Goal: Information Seeking & Learning: Learn about a topic

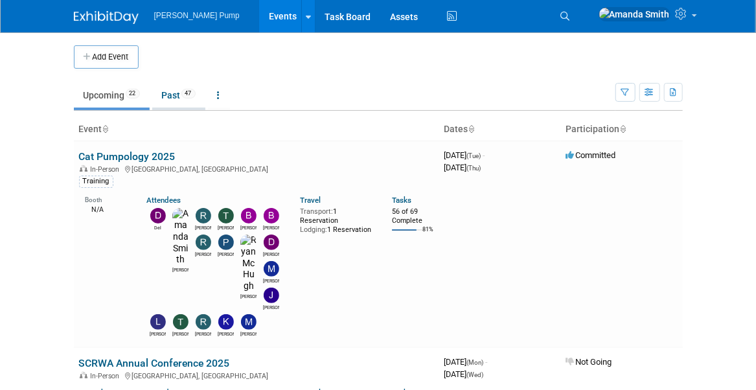
click at [182, 91] on link "Past 47" at bounding box center [178, 95] width 53 height 25
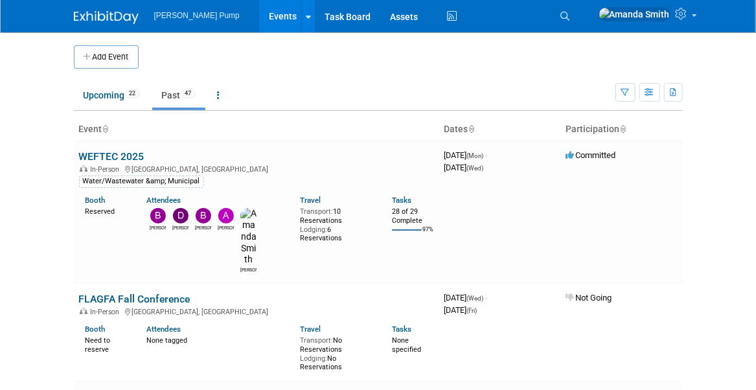
click at [119, 150] on link "WEFTEC 2025" at bounding box center [111, 156] width 65 height 12
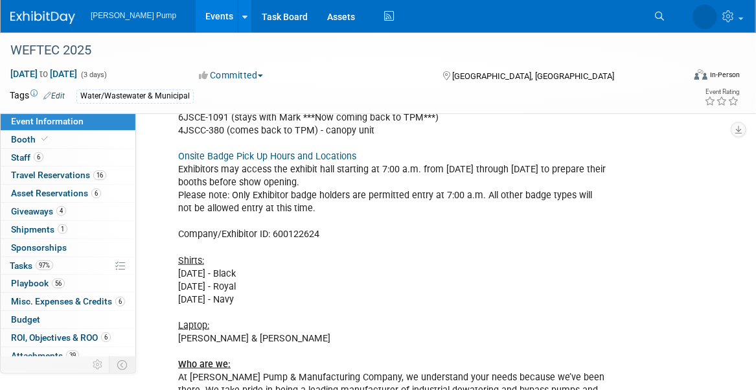
scroll to position [388, 0]
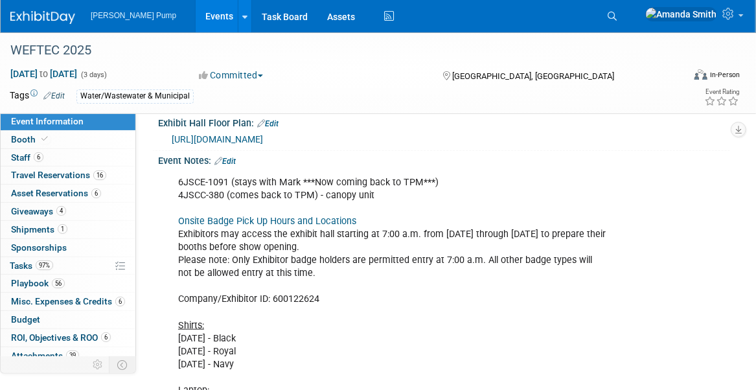
click at [196, 14] on link "Events" at bounding box center [219, 16] width 47 height 32
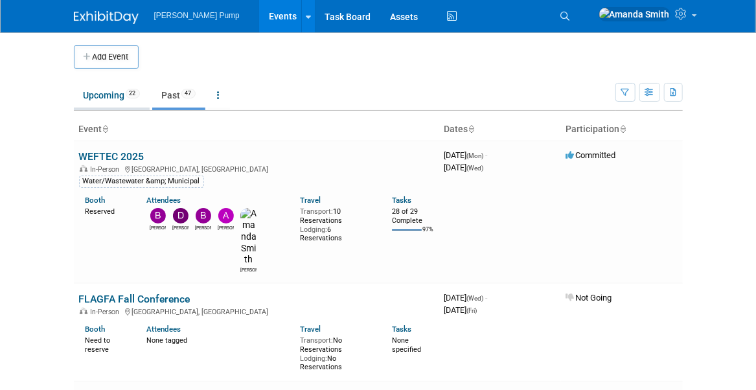
click at [109, 91] on link "Upcoming 22" at bounding box center [112, 95] width 76 height 25
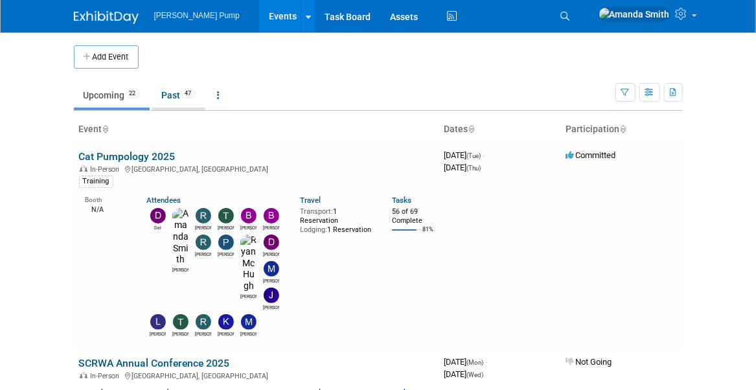
click at [180, 93] on link "Past 47" at bounding box center [178, 95] width 53 height 25
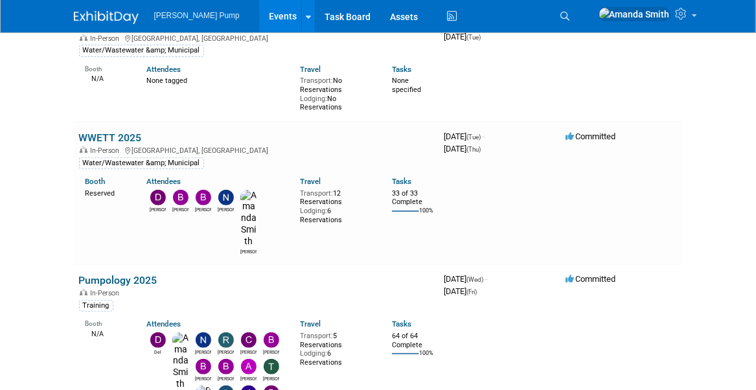
scroll to position [2072, 0]
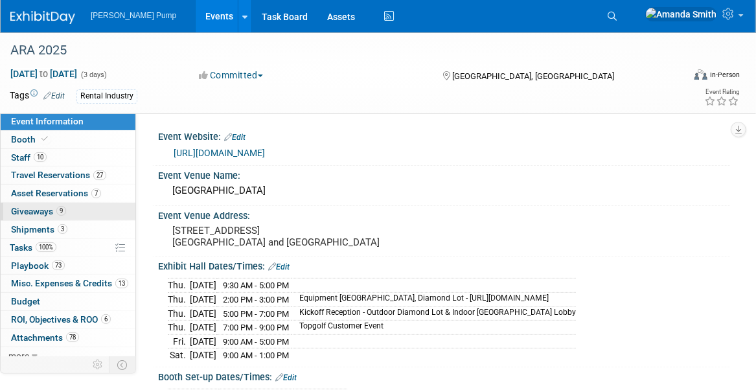
click at [28, 216] on link "9 Giveaways 9" at bounding box center [68, 211] width 135 height 17
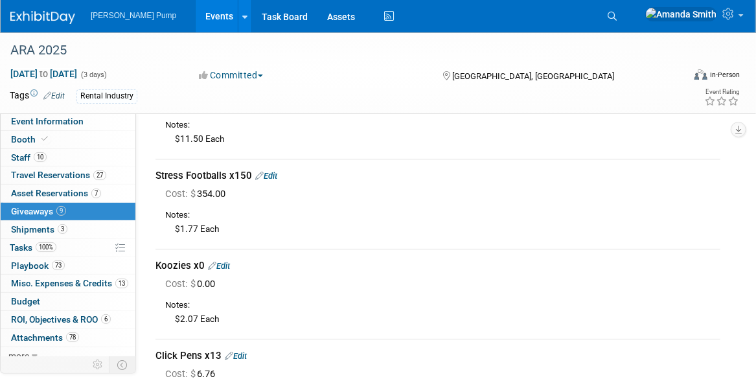
scroll to position [65, 0]
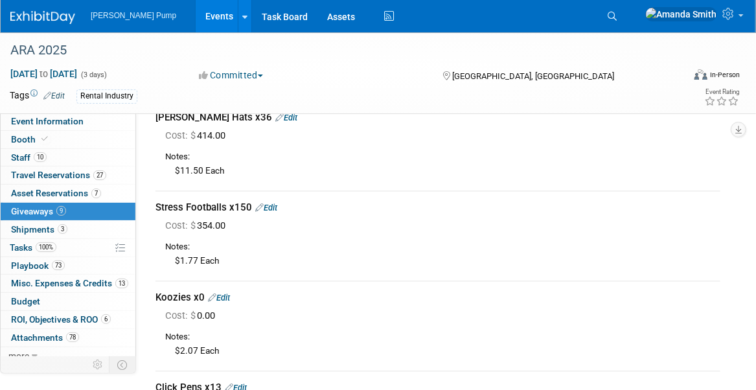
click at [196, 17] on link "Events" at bounding box center [219, 16] width 47 height 32
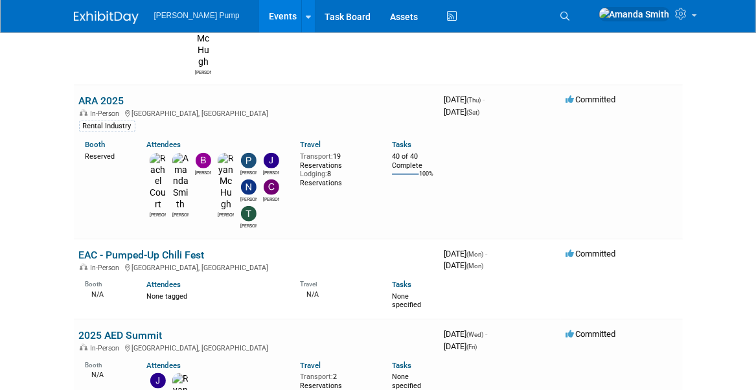
scroll to position [2395, 0]
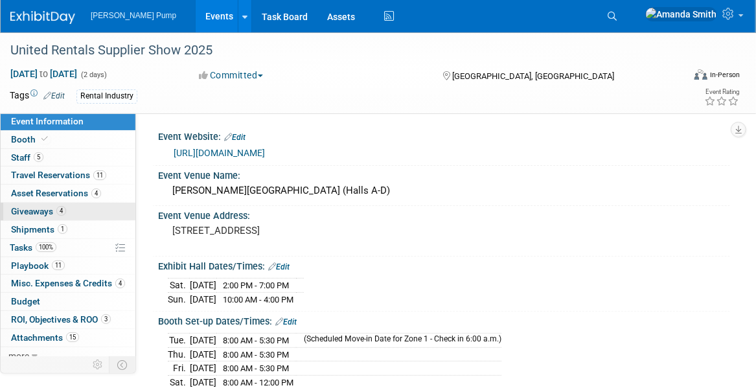
click at [30, 208] on span "Giveaways 4" at bounding box center [38, 211] width 55 height 10
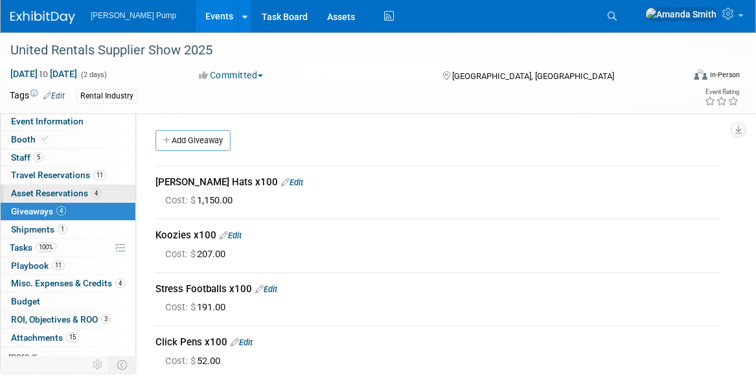
scroll to position [65, 0]
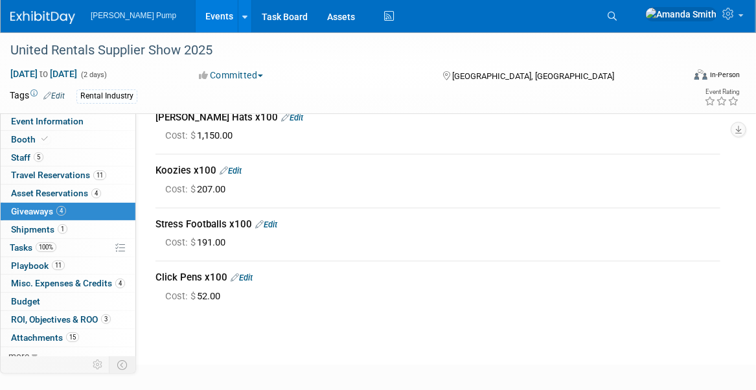
click at [199, 14] on link "Events" at bounding box center [219, 16] width 47 height 32
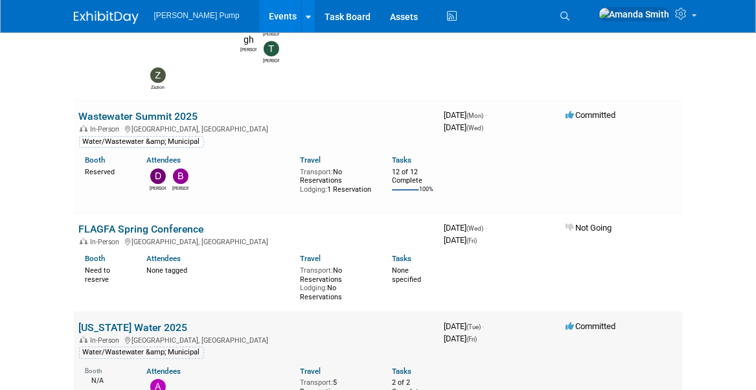
scroll to position [1813, 0]
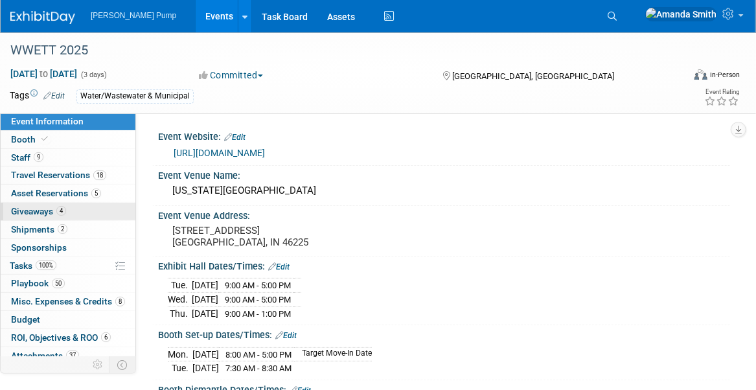
click at [32, 203] on link "4 Giveaways 4" at bounding box center [68, 211] width 135 height 17
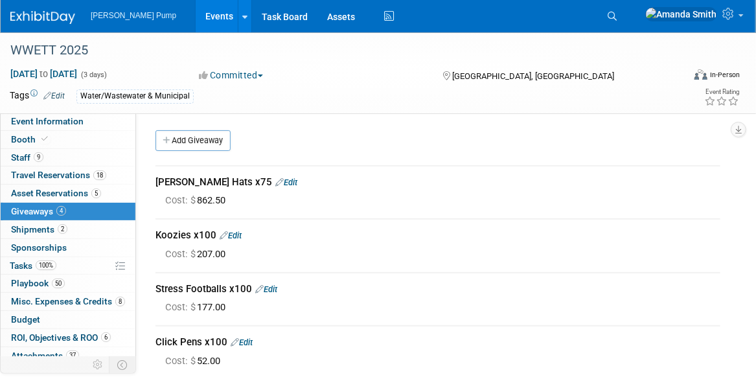
click at [196, 8] on link "Events" at bounding box center [219, 16] width 47 height 32
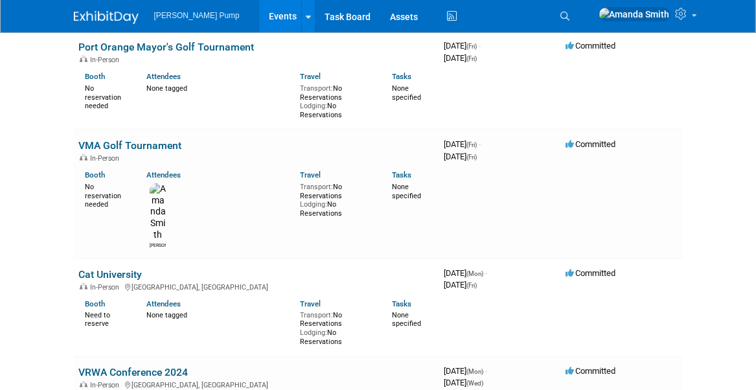
scroll to position [4661, 0]
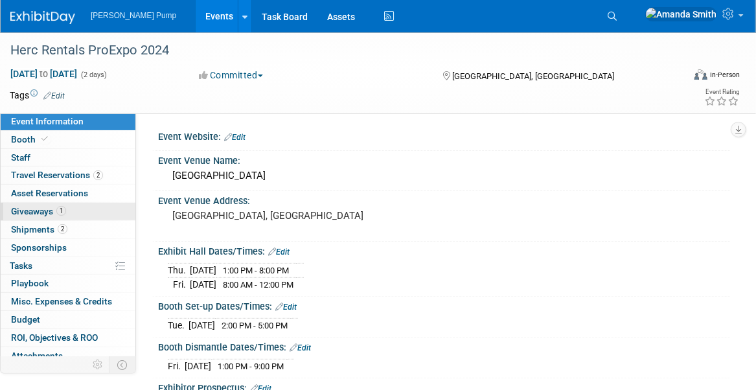
click at [51, 207] on span "Giveaways 1" at bounding box center [38, 211] width 55 height 10
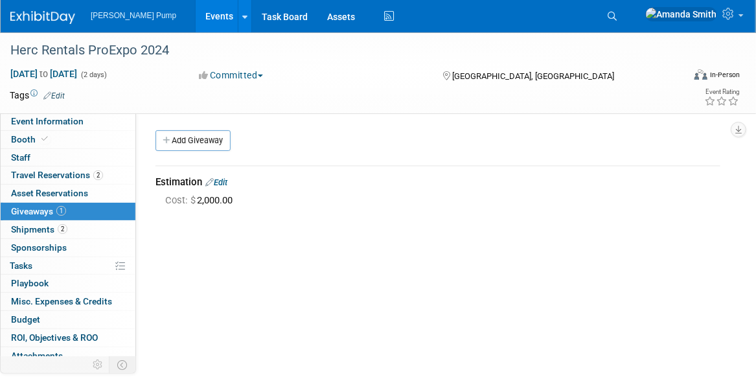
click at [196, 10] on link "Events" at bounding box center [219, 16] width 47 height 32
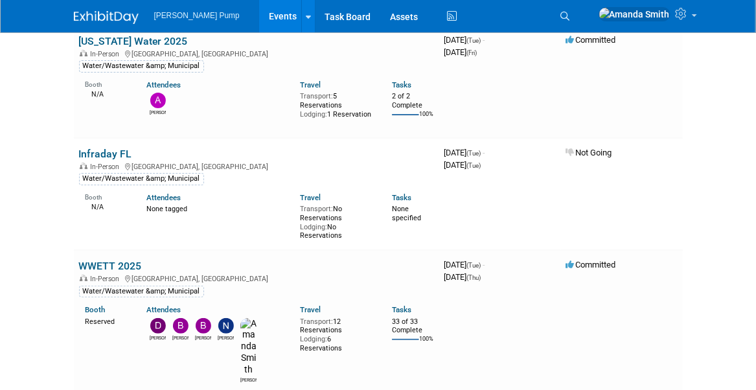
scroll to position [2136, 0]
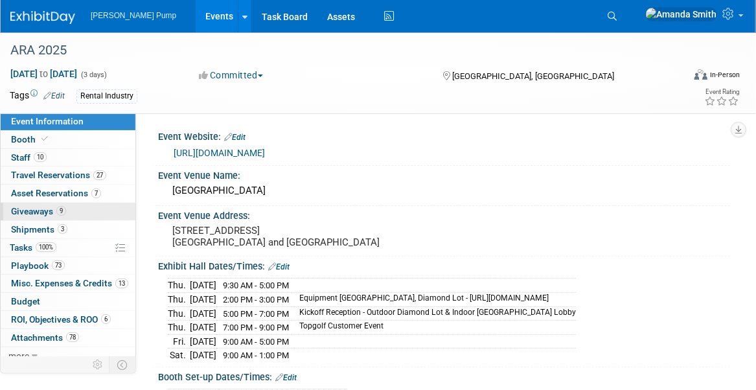
click at [39, 207] on span "Giveaways 9" at bounding box center [38, 211] width 55 height 10
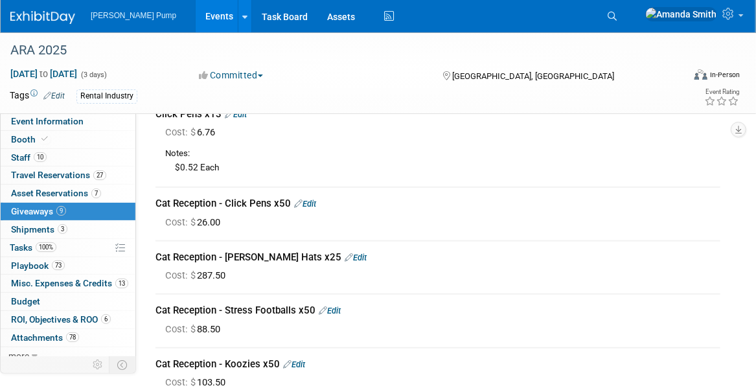
scroll to position [324, 0]
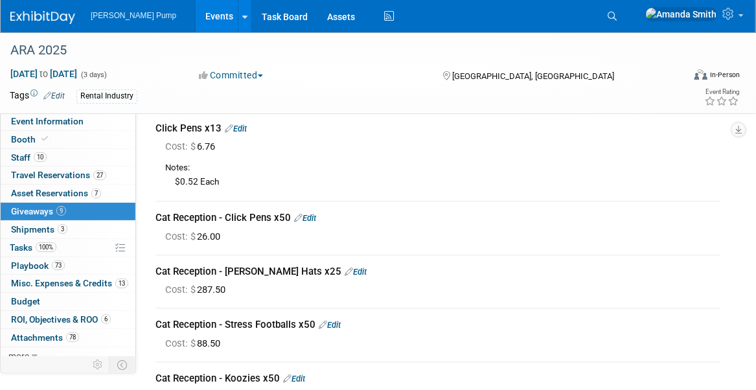
drag, startPoint x: 183, startPoint y: 17, endPoint x: 190, endPoint y: 23, distance: 9.7
click at [196, 17] on link "Events" at bounding box center [219, 16] width 47 height 32
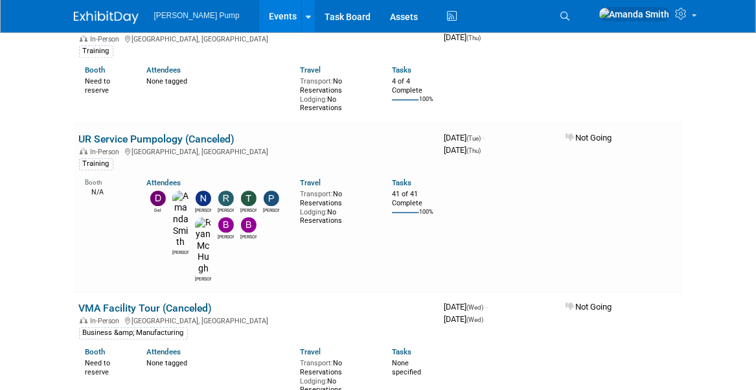
scroll to position [3366, 0]
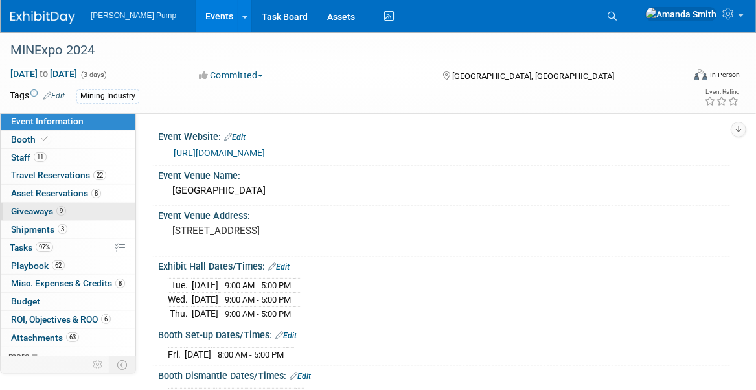
click at [49, 208] on span "Giveaways 9" at bounding box center [38, 211] width 55 height 10
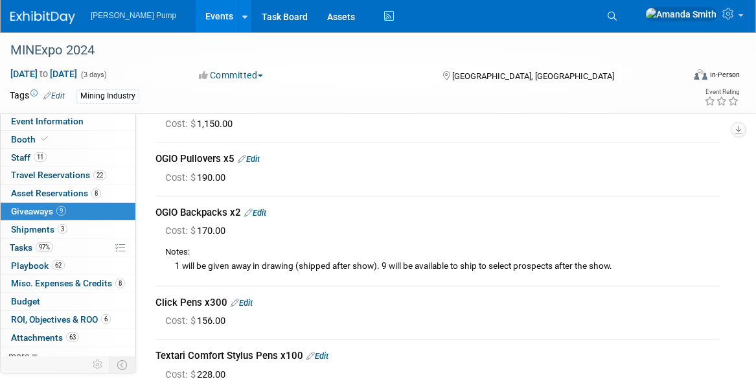
scroll to position [65, 0]
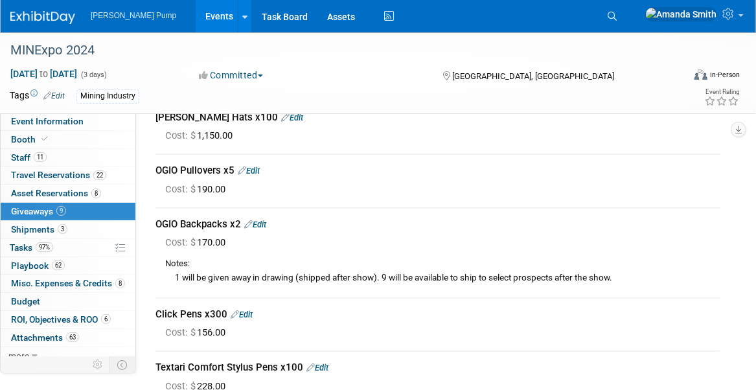
click at [203, 13] on link "Events" at bounding box center [219, 16] width 47 height 32
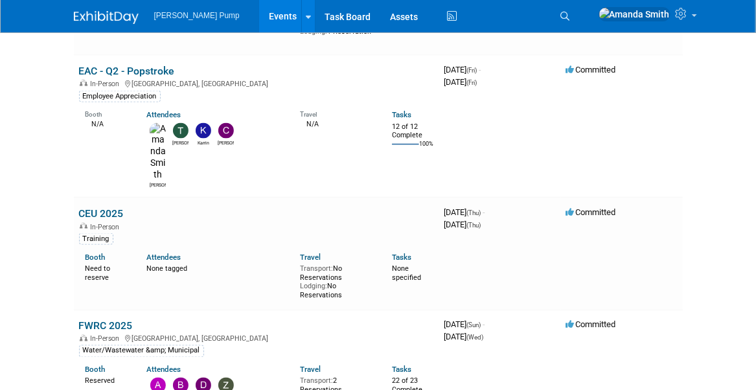
scroll to position [777, 0]
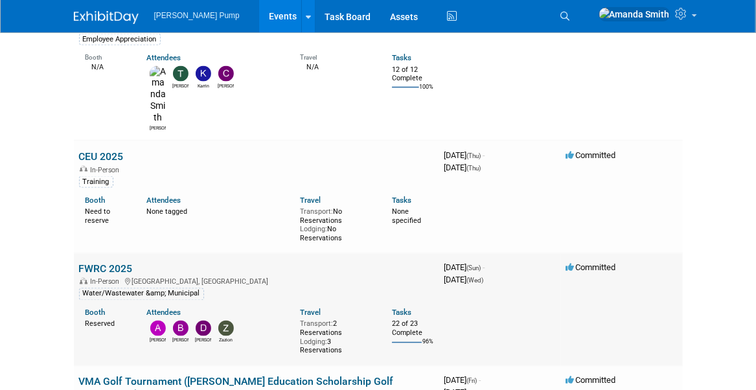
click at [109, 263] on link "FWRC 2025" at bounding box center [106, 269] width 54 height 12
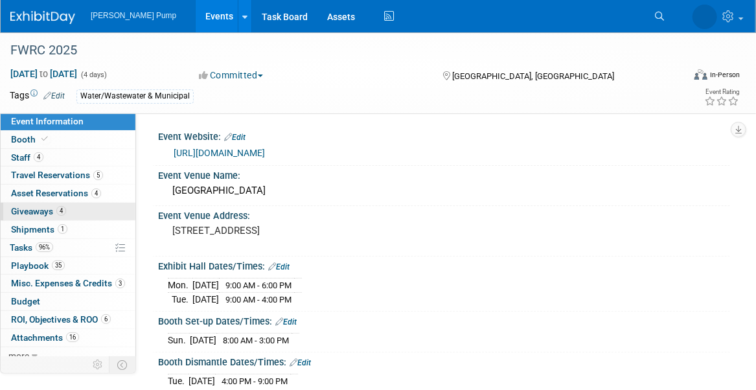
click at [43, 208] on span "Giveaways 4" at bounding box center [38, 211] width 55 height 10
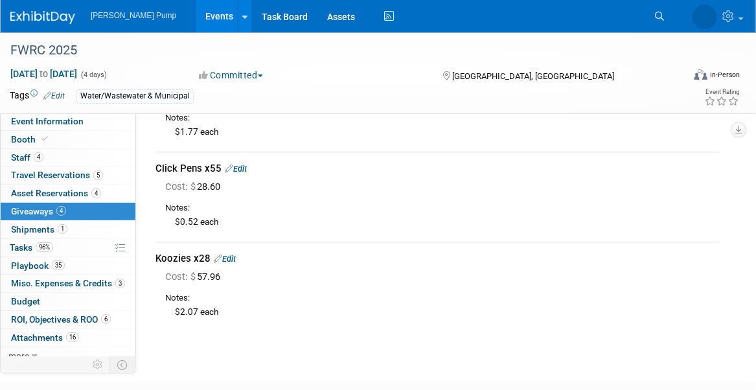
scroll to position [194, 0]
click at [32, 117] on span "Event Information" at bounding box center [47, 121] width 73 height 10
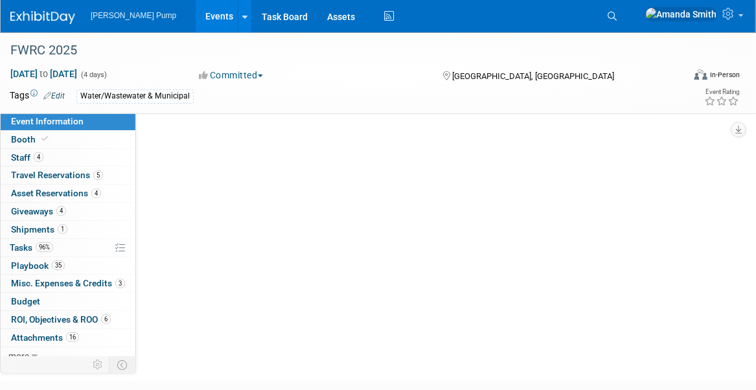
scroll to position [0, 0]
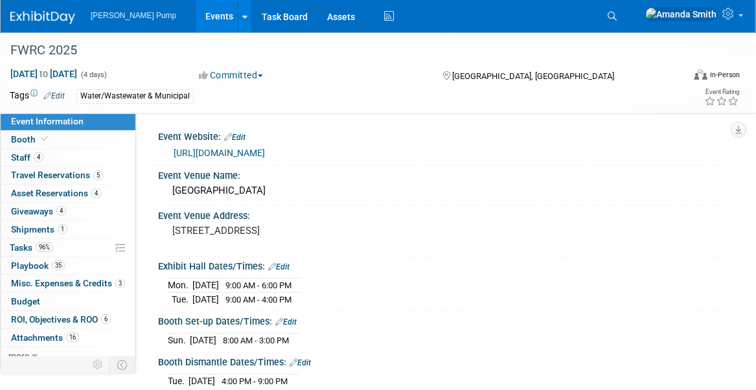
click at [196, 10] on link "Events" at bounding box center [219, 16] width 47 height 32
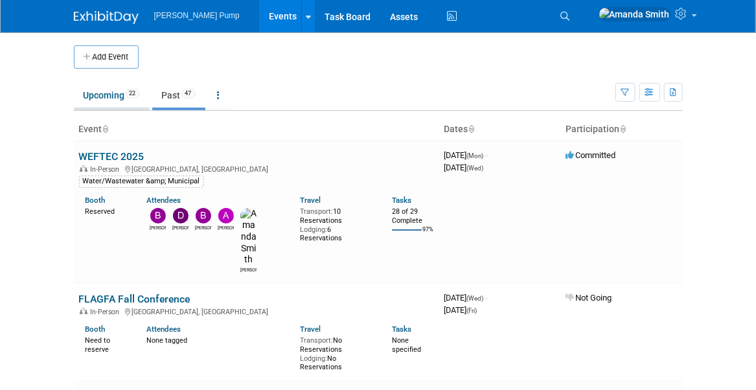
click at [107, 98] on link "Upcoming 22" at bounding box center [112, 95] width 76 height 25
